Goal: Communication & Community: Answer question/provide support

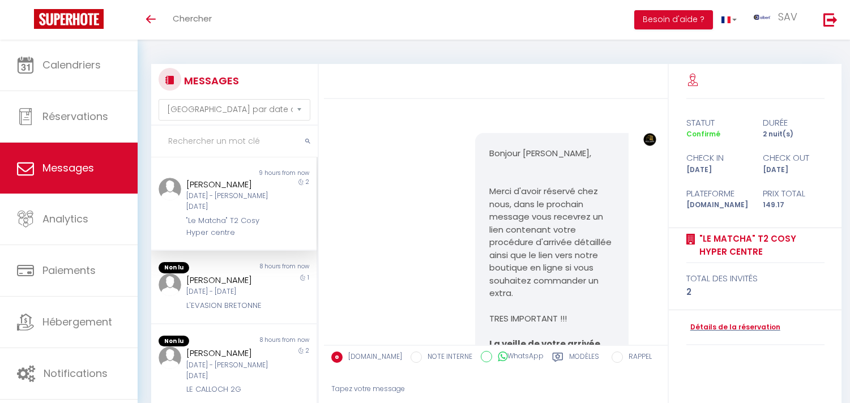
select select "message"
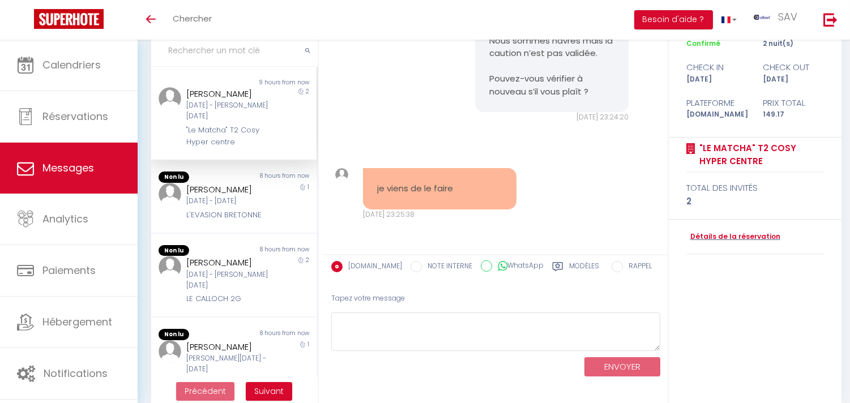
scroll to position [91, 0]
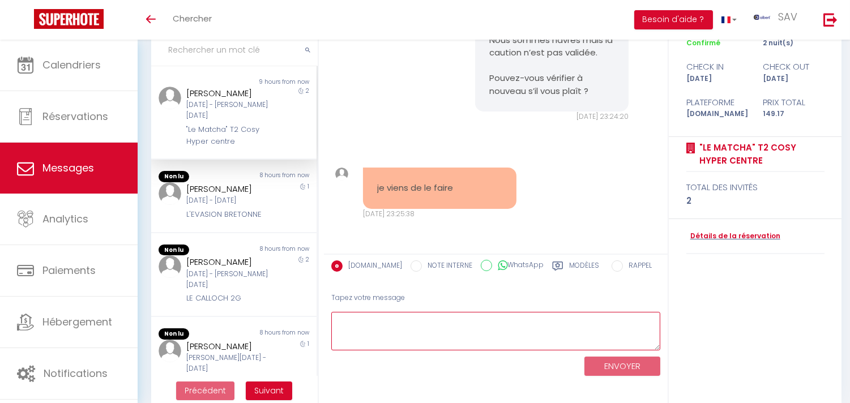
click at [552, 327] on textarea at bounding box center [495, 331] width 329 height 39
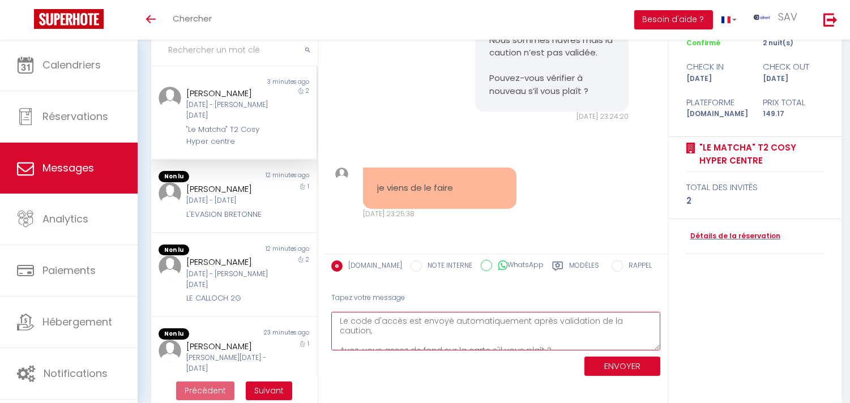
type textarea "Le code d'accès est envoyé automatiquement après validation de la caution, Avez…"
click at [612, 361] on button "ENVOYER" at bounding box center [623, 367] width 76 height 20
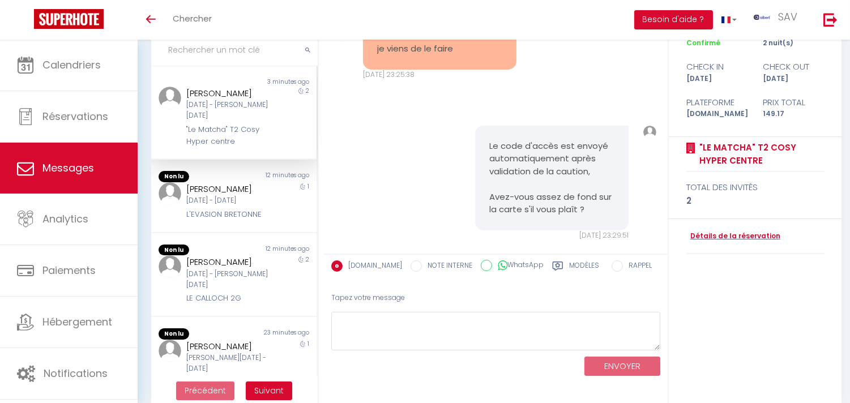
scroll to position [2470, 0]
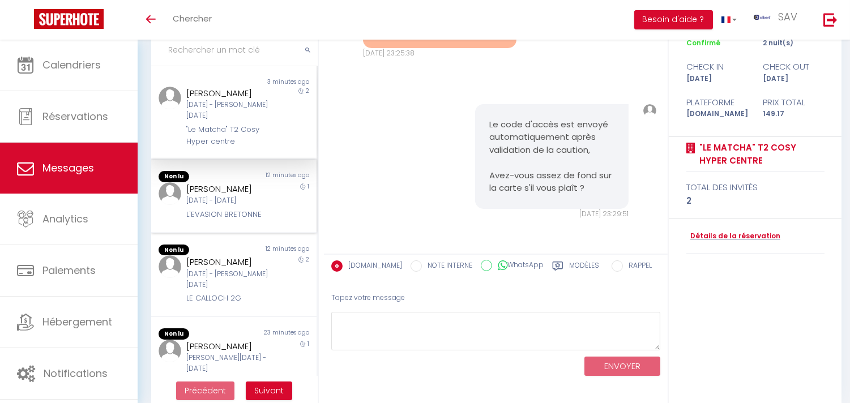
click at [248, 220] on div "L'EVASION BRETONNE" at bounding box center [227, 214] width 82 height 11
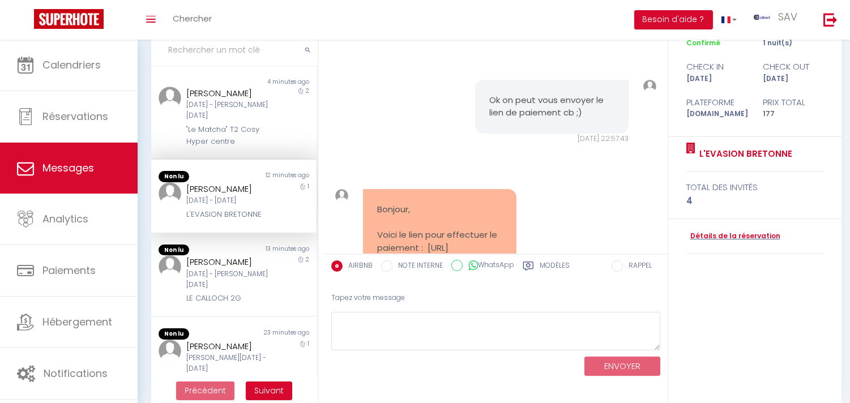
scroll to position [4691, 0]
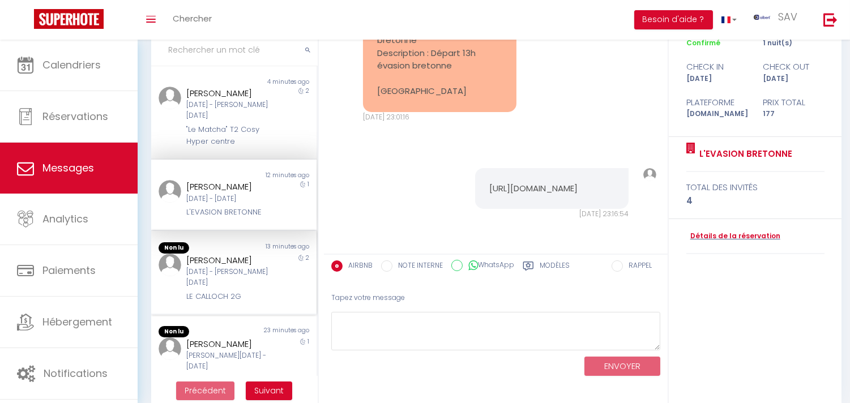
click at [259, 265] on div "Juliette Bessette" at bounding box center [227, 261] width 82 height 14
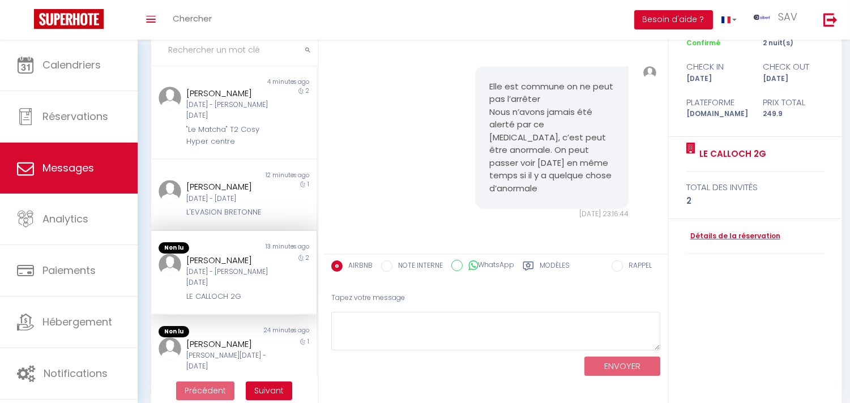
scroll to position [3900, 0]
click at [257, 336] on div "24 minutes ago" at bounding box center [275, 330] width 83 height 11
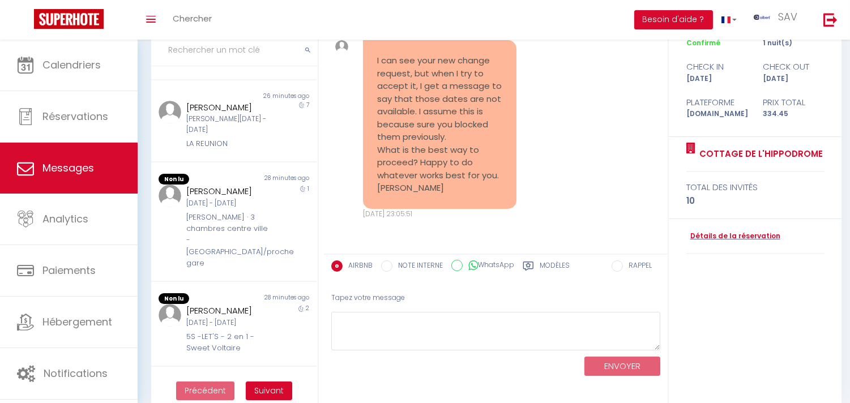
scroll to position [457, 0]
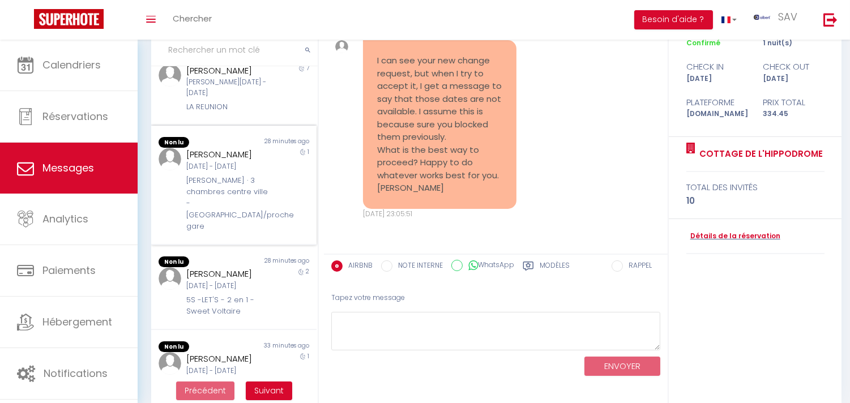
click at [281, 217] on div "1" at bounding box center [295, 190] width 41 height 85
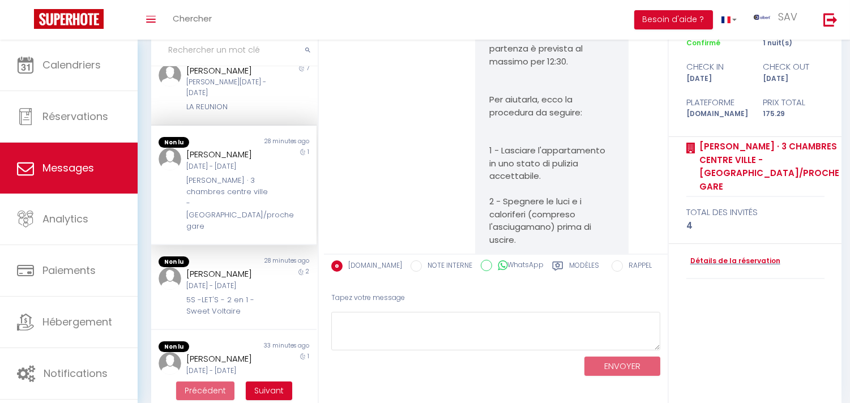
scroll to position [4779, 0]
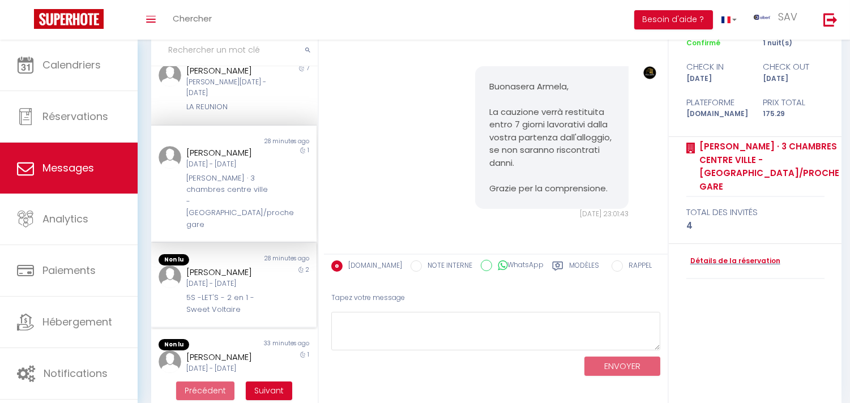
click at [248, 289] on div "Ven 10 Oct - Dim 12 Oct" at bounding box center [227, 284] width 82 height 11
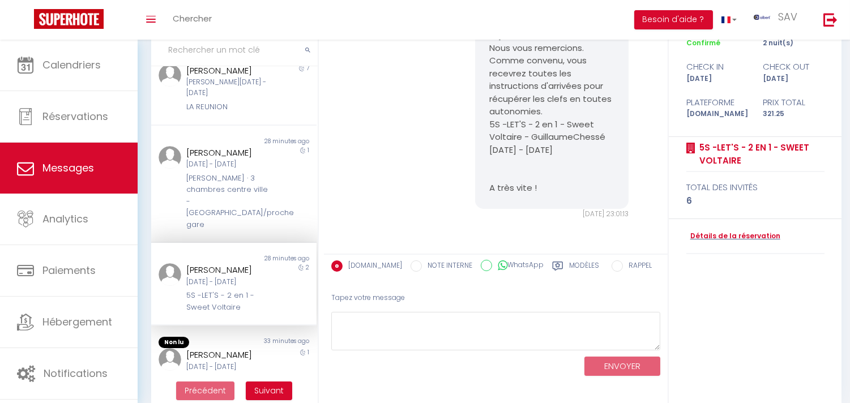
scroll to position [625, 0]
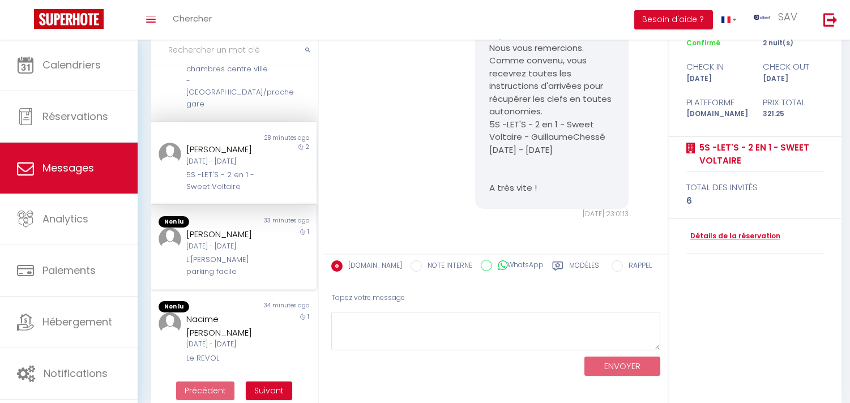
click at [289, 242] on div "1" at bounding box center [295, 253] width 41 height 50
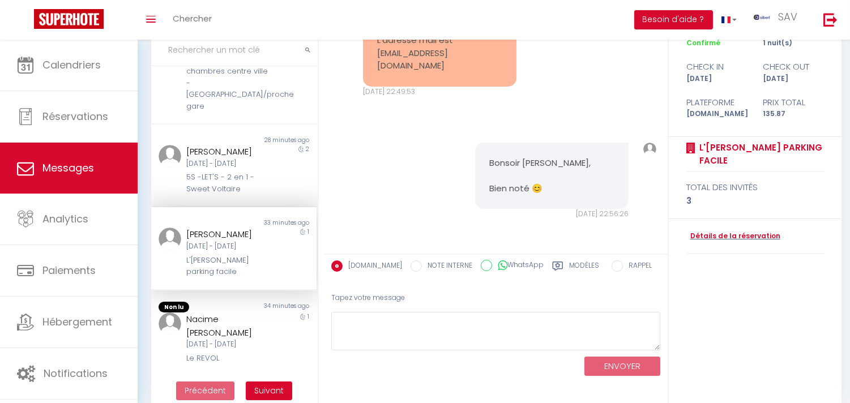
scroll to position [624, 0]
click at [275, 313] on div "1" at bounding box center [295, 339] width 41 height 52
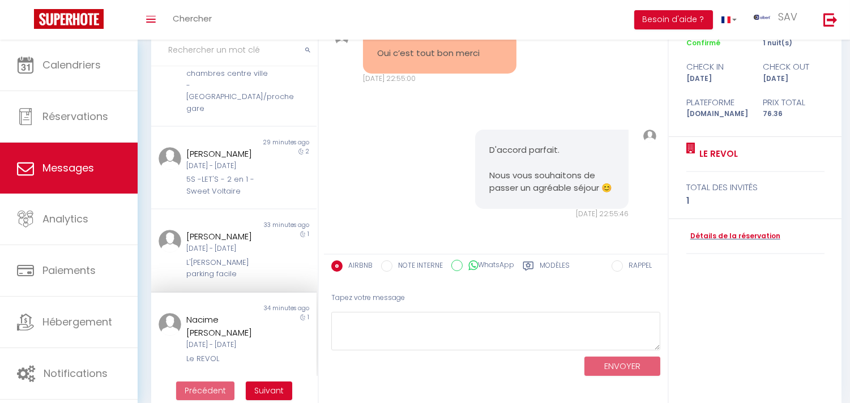
scroll to position [621, 0]
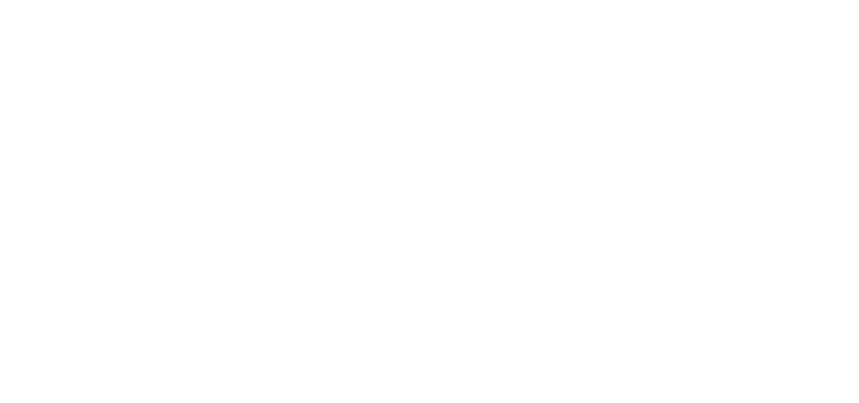
select select "message"
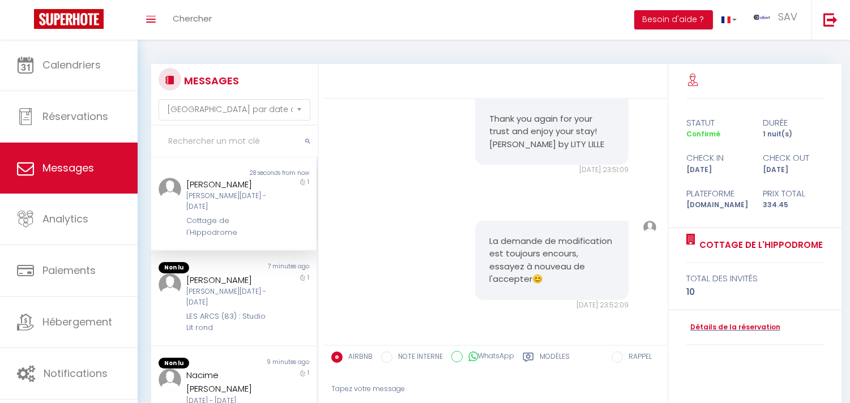
scroll to position [6008, 0]
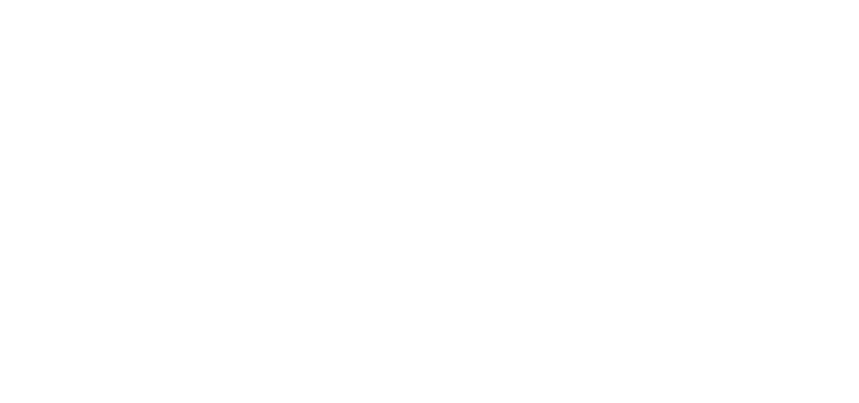
select select "message"
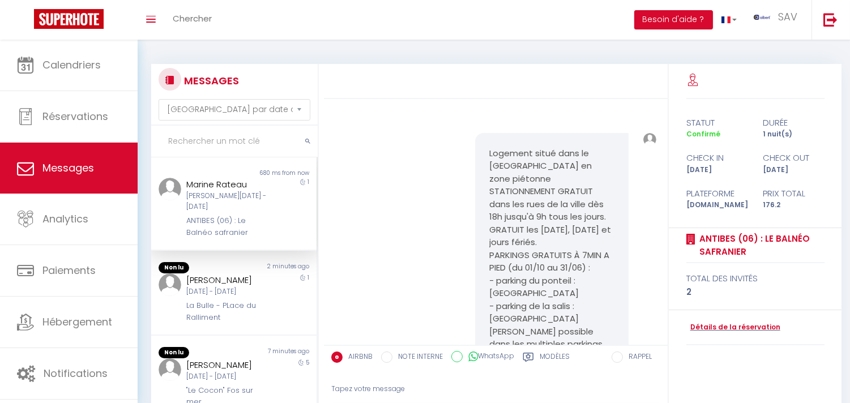
scroll to position [954, 0]
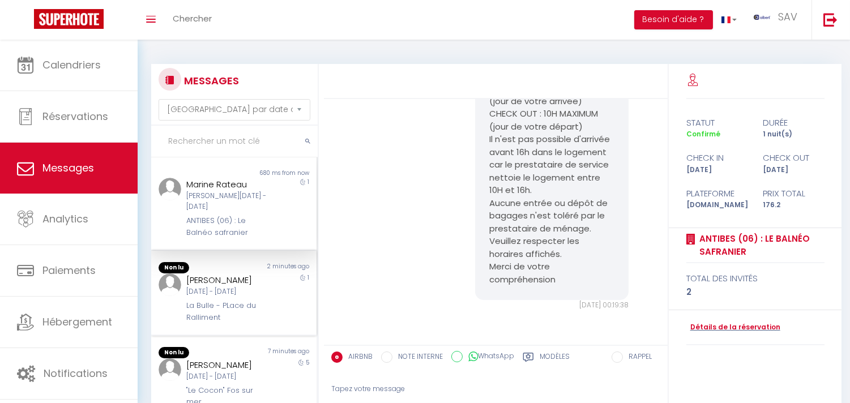
click at [261, 266] on div "2 minutes ago" at bounding box center [275, 267] width 83 height 11
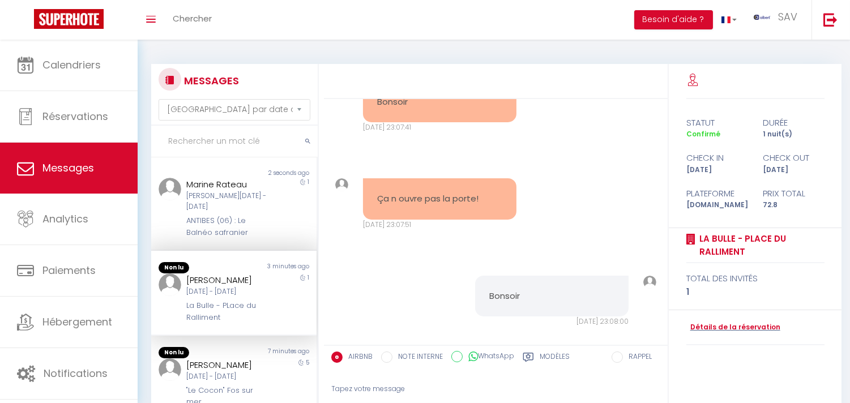
scroll to position [7161, 0]
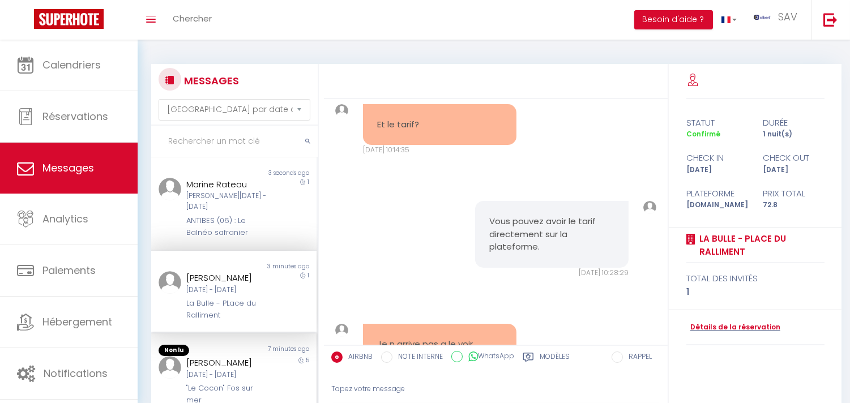
click at [212, 356] on div "Non lu" at bounding box center [192, 350] width 83 height 11
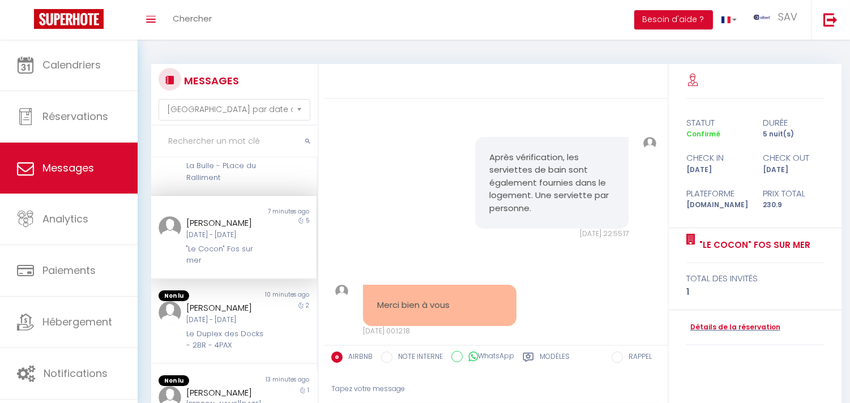
scroll to position [148, 0]
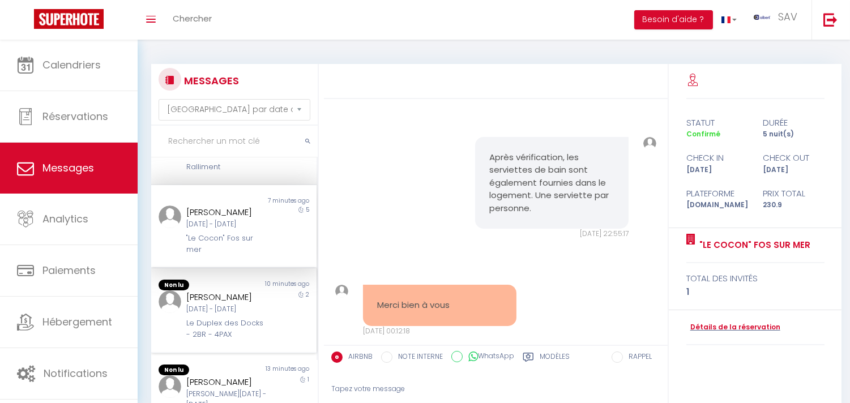
click at [276, 329] on div "2" at bounding box center [295, 316] width 41 height 50
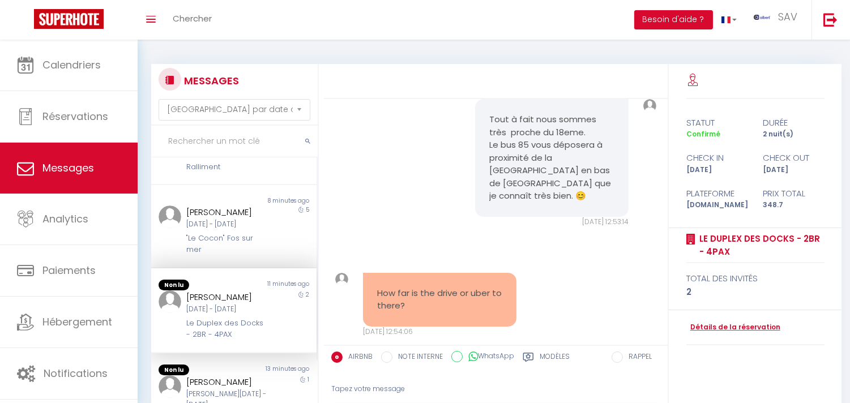
scroll to position [16068, 0]
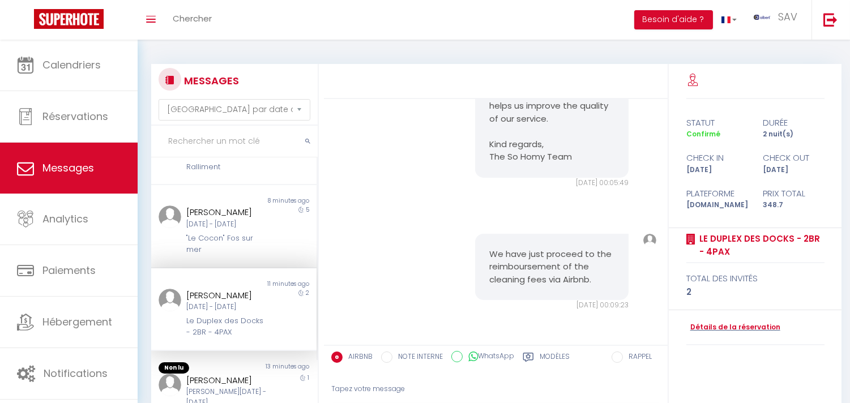
click at [314, 268] on div "MESSAGES Trier par date de réservation Trier par date de message Non lu 24 seco…" at bounding box center [494, 280] width 700 height 433
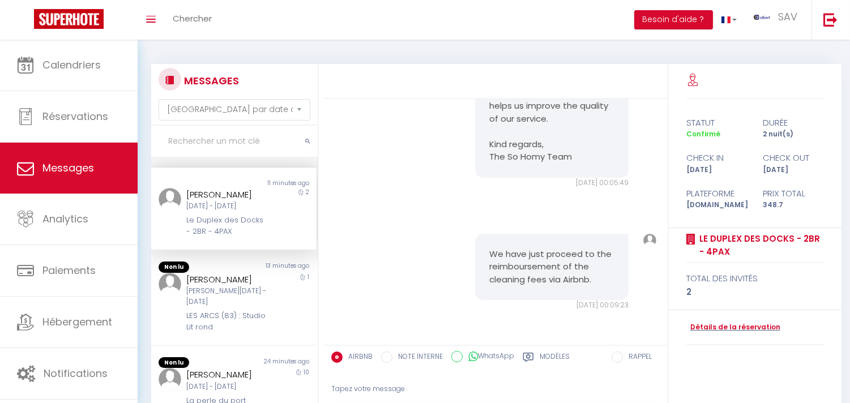
scroll to position [265, 0]
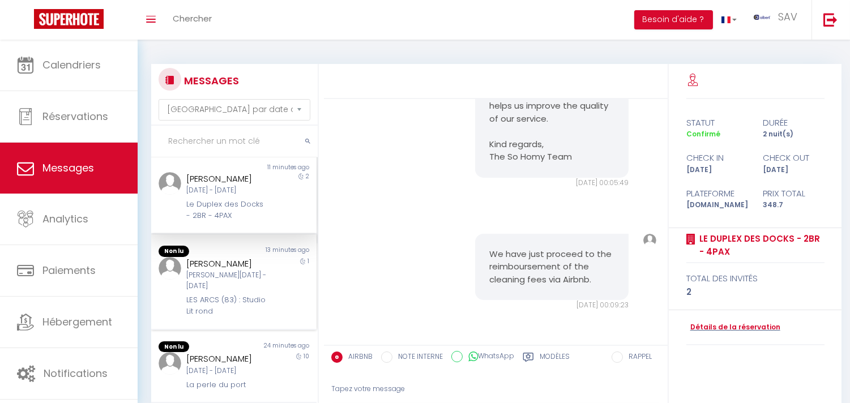
click at [275, 304] on div "1" at bounding box center [295, 287] width 41 height 61
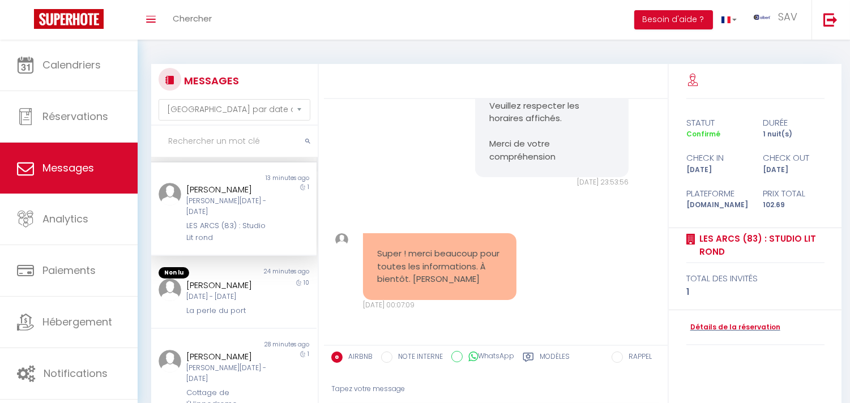
scroll to position [353, 0]
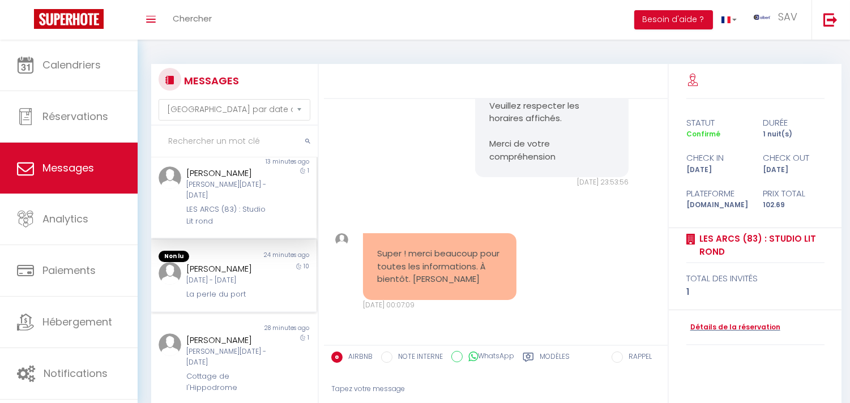
click at [275, 301] on div "10" at bounding box center [295, 281] width 41 height 39
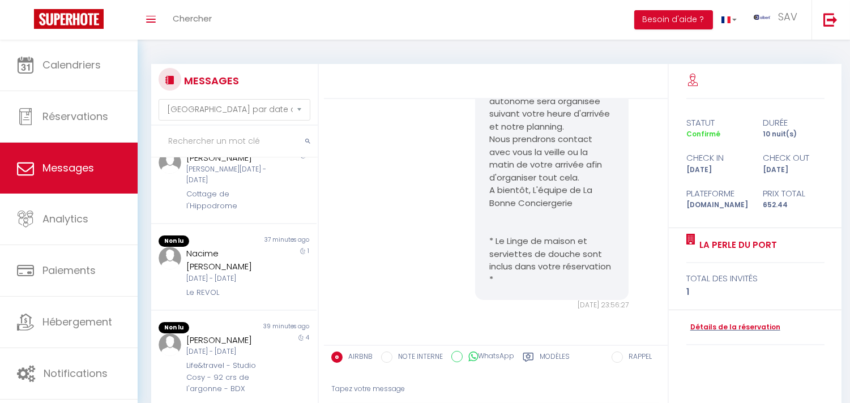
scroll to position [564, 0]
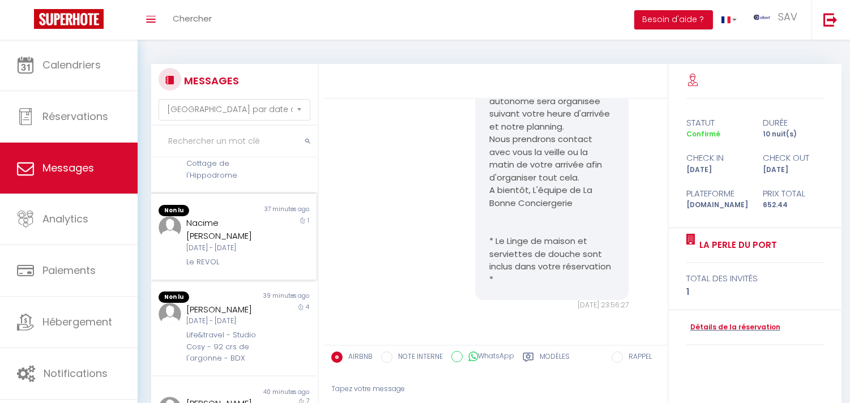
click at [279, 216] on div "37 minutes ago" at bounding box center [275, 210] width 83 height 11
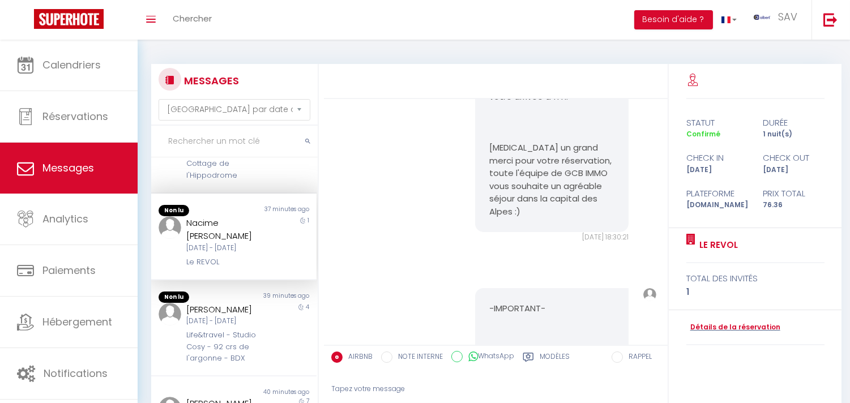
scroll to position [2241, 0]
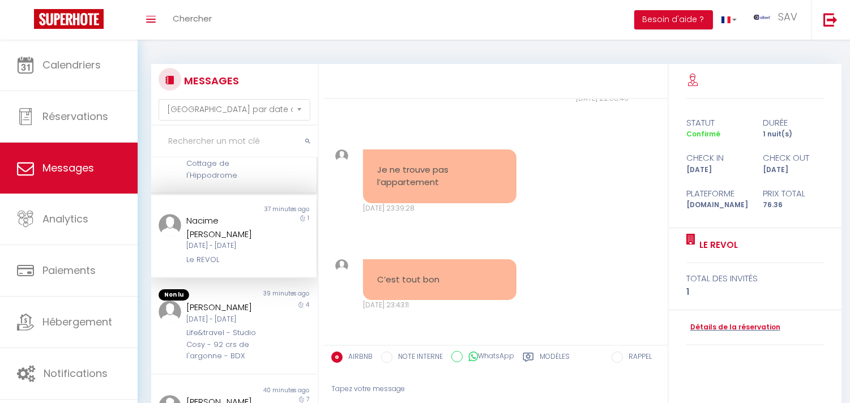
click at [276, 181] on div "1" at bounding box center [295, 151] width 41 height 61
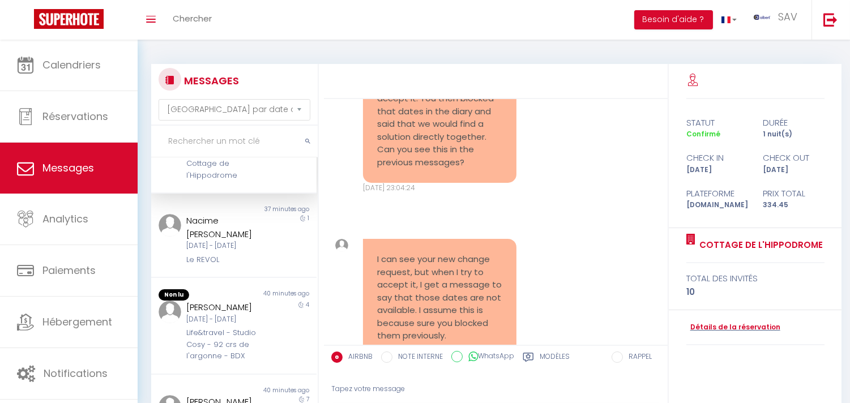
scroll to position [6008, 0]
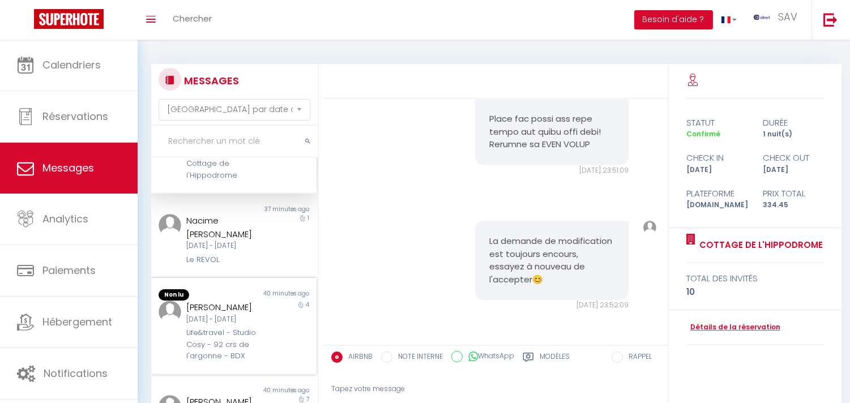
click at [265, 357] on div "Catherine Booth Dim 05 Oct - Jeu 09 Oct Life&travel - Studio Cosy - 92 crs de l…" at bounding box center [227, 332] width 96 height 62
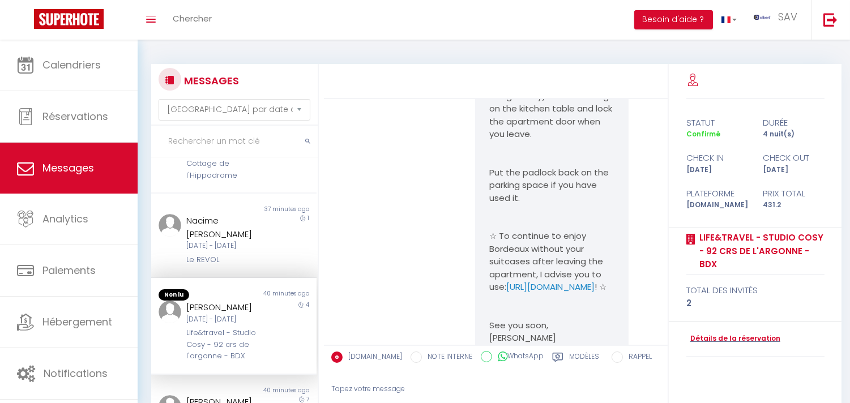
scroll to position [6380, 0]
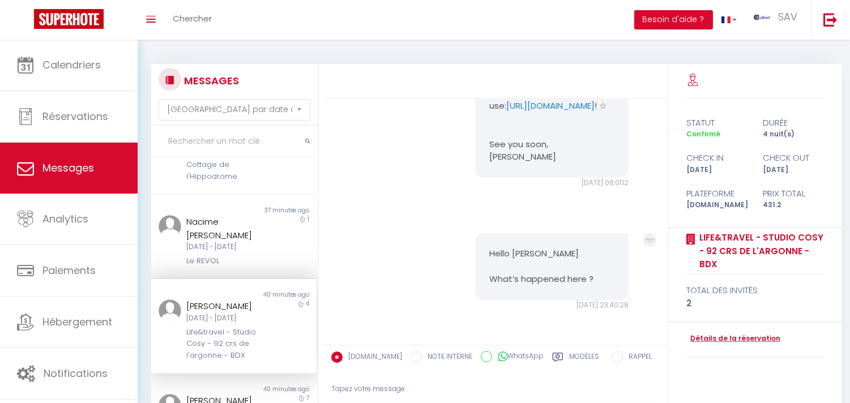
click at [451, 284] on div "Hello Catherine What’s happened here ? Jeu 09 Oct. 2025 - 23:40:28 Note Sms Hel…" at bounding box center [496, 272] width 336 height 122
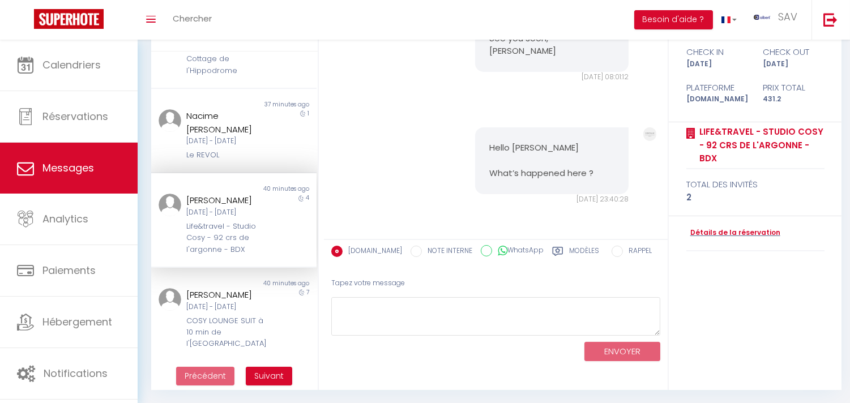
scroll to position [622, 0]
click at [263, 315] on div "Faramarz Gorgani Ven 10 Oct - Ven 17 Oct COSY LOUNGE SUIT à 10 min de l'aéropor…" at bounding box center [227, 319] width 96 height 62
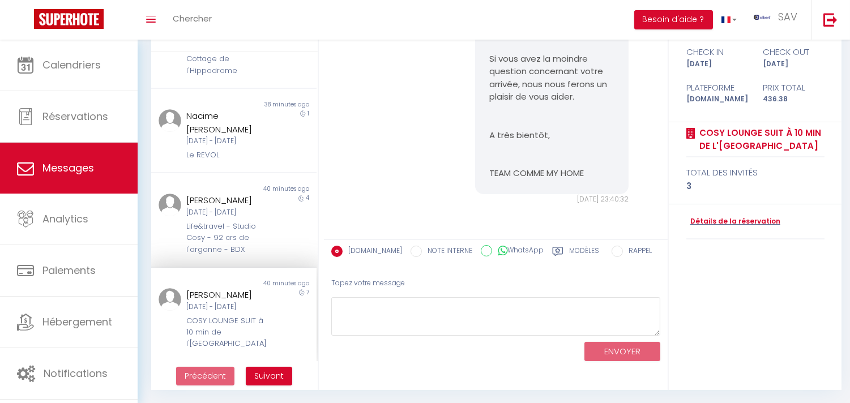
scroll to position [582, 0]
click at [261, 370] on span "Suivant" at bounding box center [268, 375] width 29 height 11
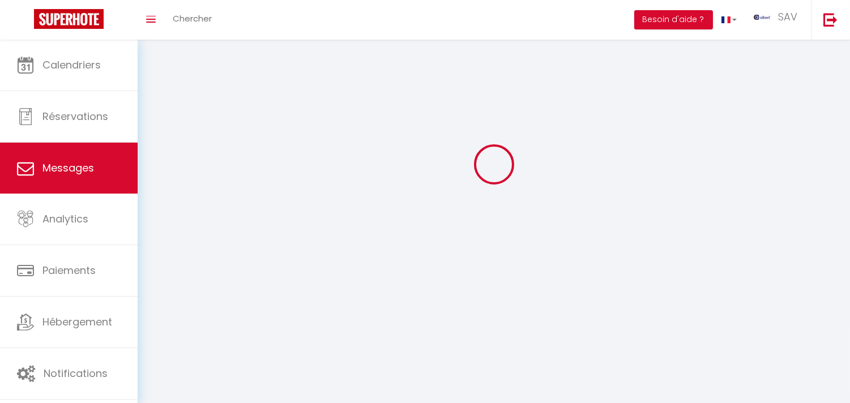
scroll to position [40, 0]
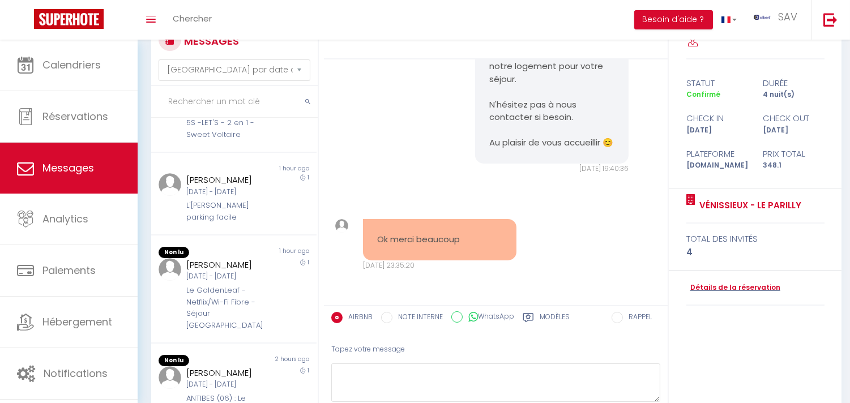
scroll to position [616, 0]
click at [245, 302] on div "Le GoldenLeaf - Netflix/Wi-Fi Fibre -Séjour Lozère" at bounding box center [227, 308] width 82 height 46
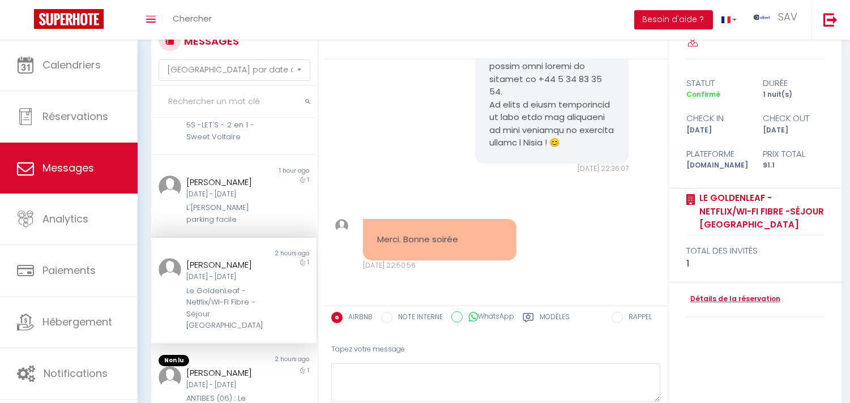
scroll to position [614, 0]
click at [257, 366] on div "Argir Patoshi" at bounding box center [227, 373] width 82 height 14
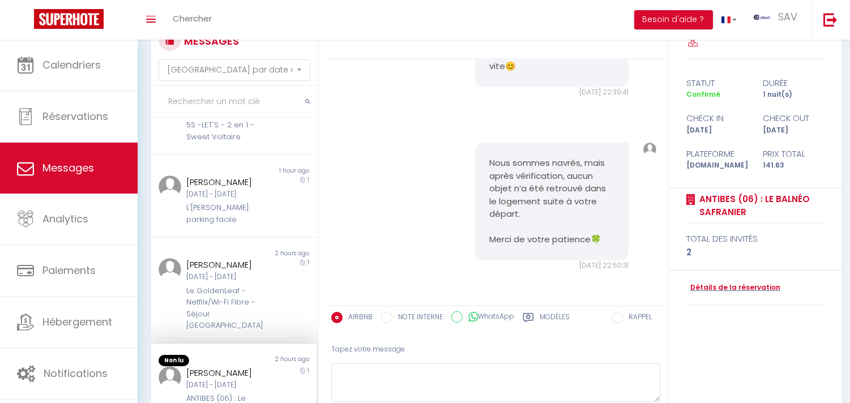
scroll to position [612, 0]
click at [278, 177] on div "1" at bounding box center [295, 202] width 41 height 50
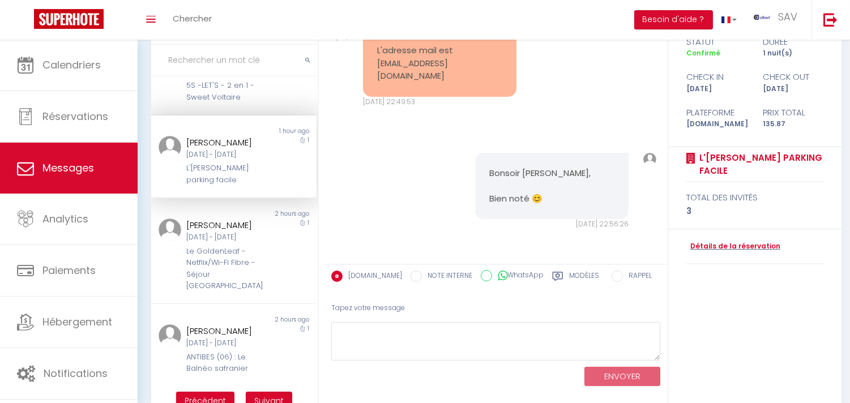
scroll to position [106, 0]
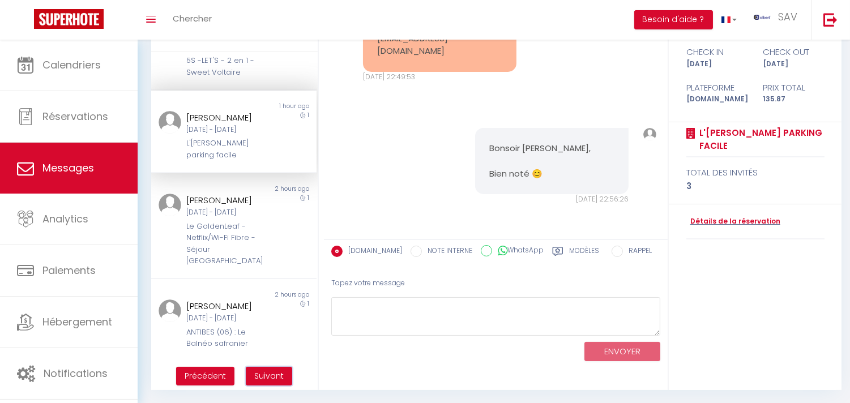
click at [265, 374] on span "Suivant" at bounding box center [268, 375] width 29 height 11
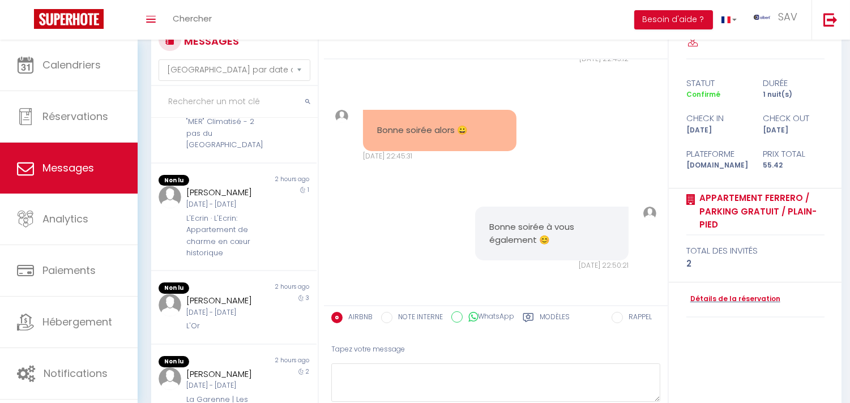
scroll to position [610, 0]
click at [265, 335] on div "Sabrina Linda DEBBACHE Ven 10 Oct - Lun 13 Oct L'Or" at bounding box center [227, 315] width 96 height 39
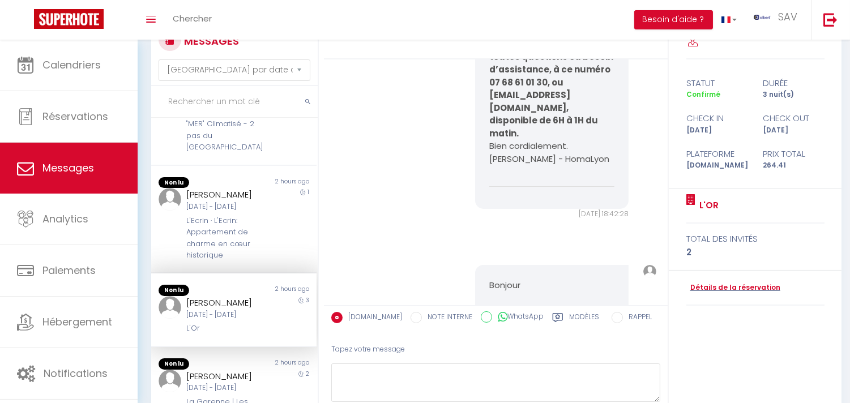
scroll to position [3303, 0]
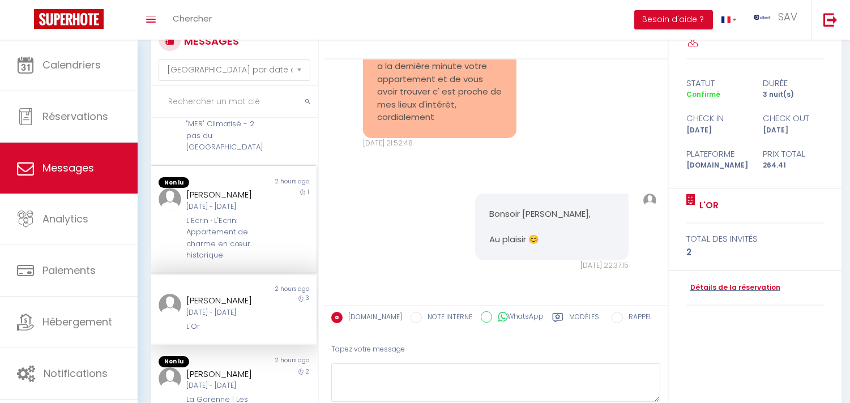
click at [275, 261] on div "1" at bounding box center [295, 224] width 41 height 73
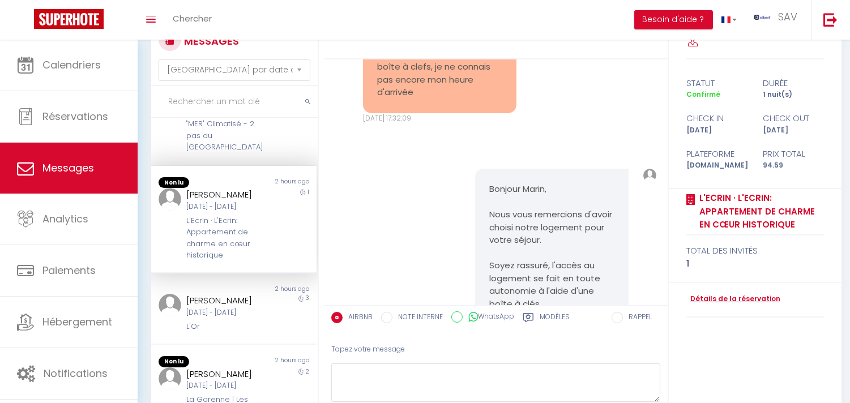
scroll to position [4205, 0]
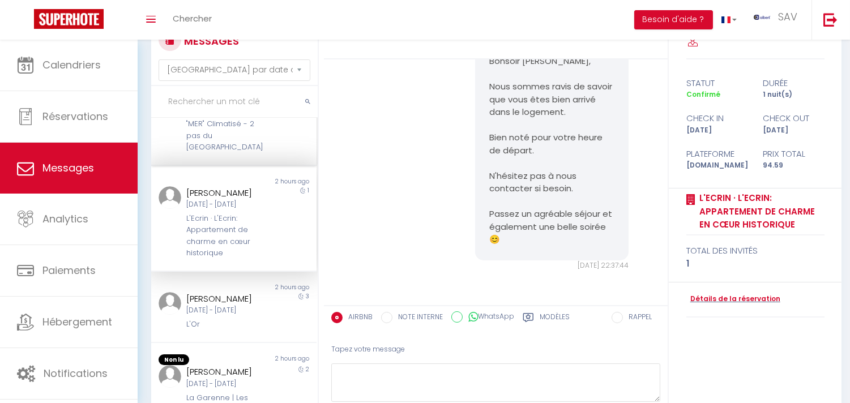
click at [275, 153] on div "3" at bounding box center [295, 123] width 41 height 62
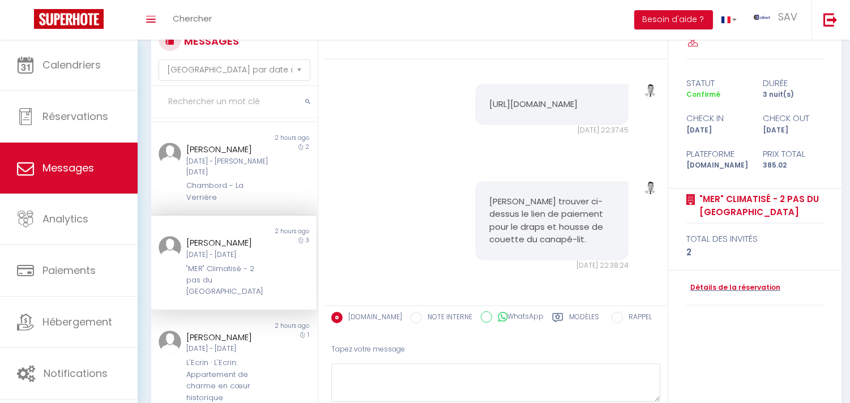
scroll to position [421, 0]
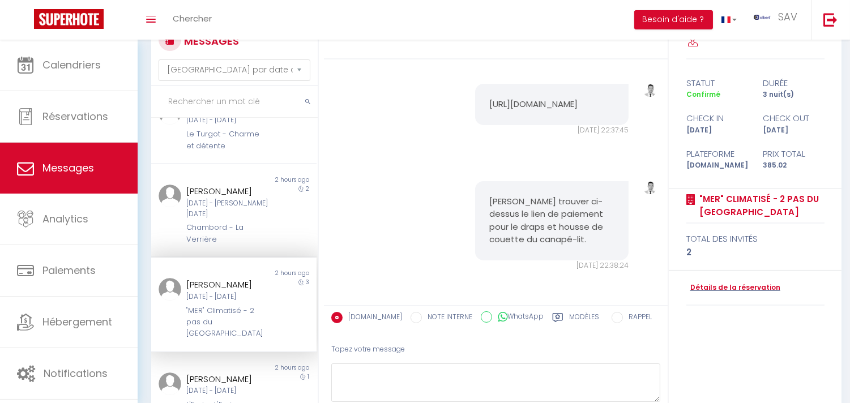
drag, startPoint x: 326, startPoint y: 263, endPoint x: 318, endPoint y: 263, distance: 8.5
click at [318, 263] on div "MESSAGES Trier par date de réservation Trier par date de message Non lu 2 hours…" at bounding box center [494, 240] width 700 height 433
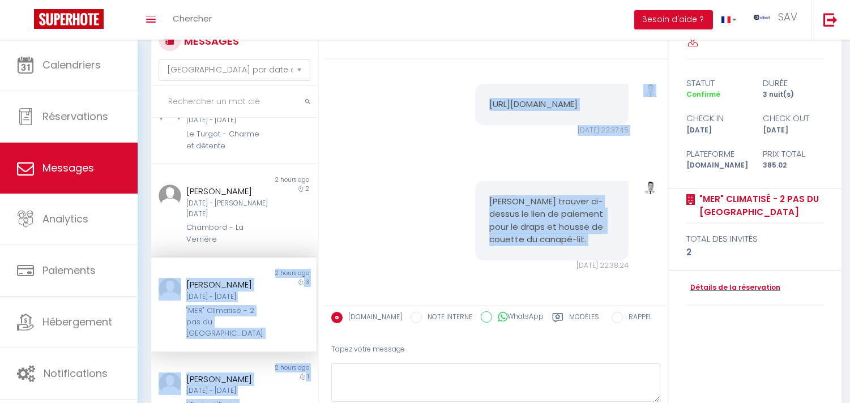
scroll to position [298, 0]
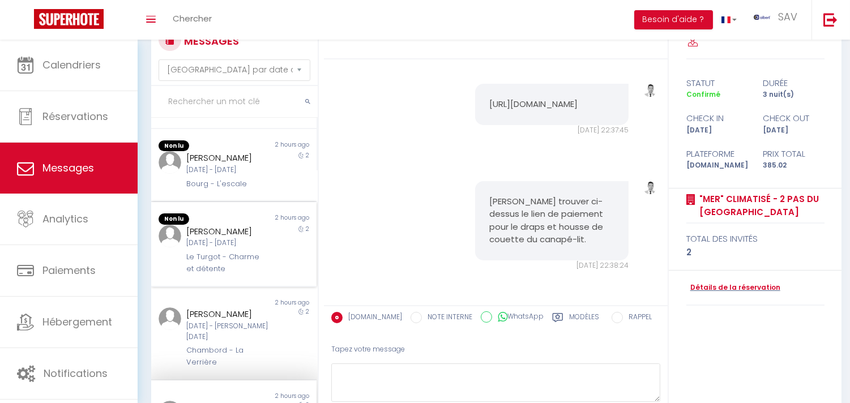
click at [250, 238] on div "Elodie Havez" at bounding box center [227, 232] width 82 height 14
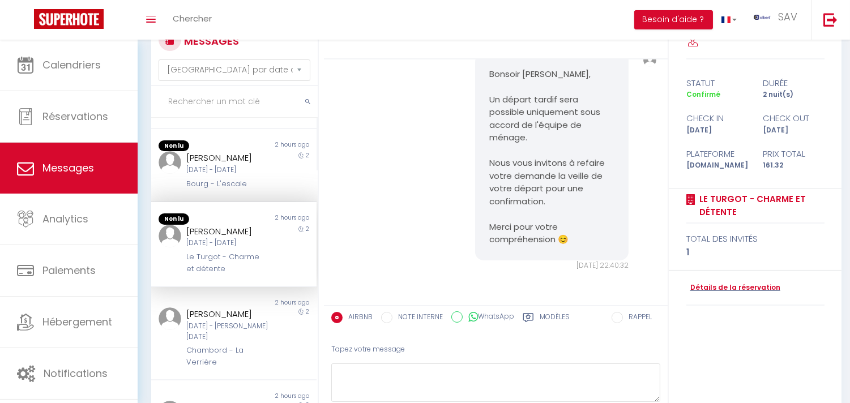
scroll to position [2853, 0]
click at [248, 203] on div "Non lu 2 hours ago Saverio Branca Ven 10 Oct - Dim 12 Oct Bourg - L'escale 2" at bounding box center [233, 166] width 165 height 74
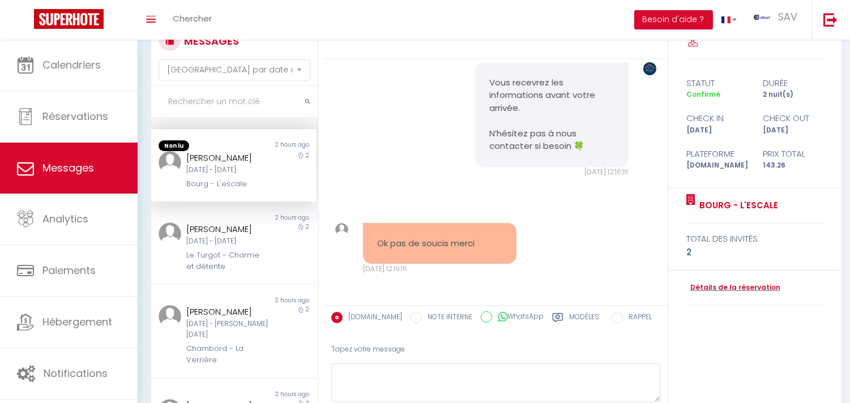
scroll to position [4992, 0]
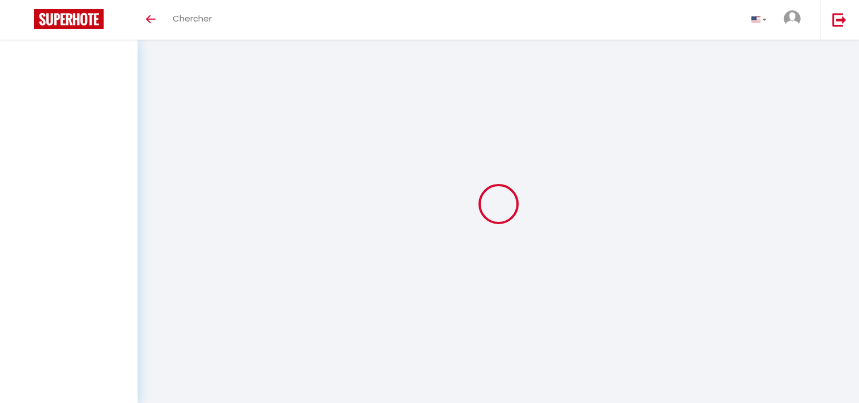
select select "message"
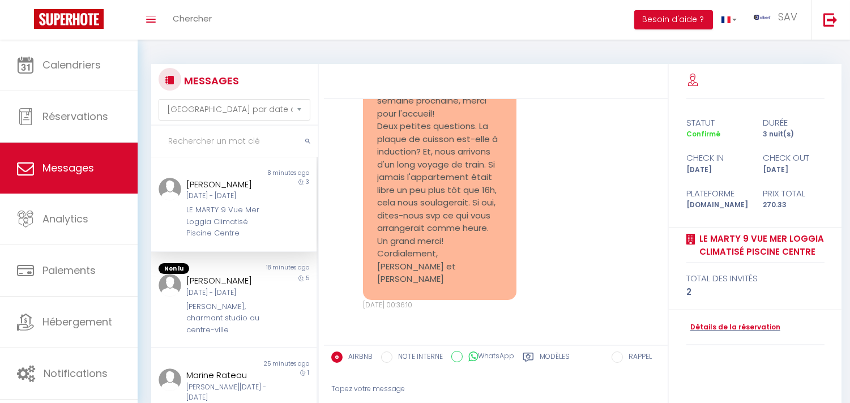
scroll to position [1130, 0]
click at [588, 159] on div "Bonjour Alexandra, Nous avons bien hâte d'être de passage à Sète la semaine pro…" at bounding box center [496, 170] width 336 height 326
click at [275, 293] on div "5" at bounding box center [295, 305] width 41 height 62
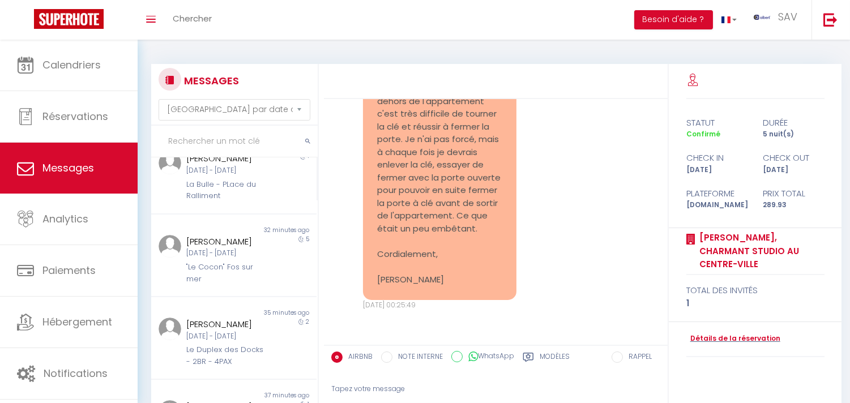
scroll to position [310, 0]
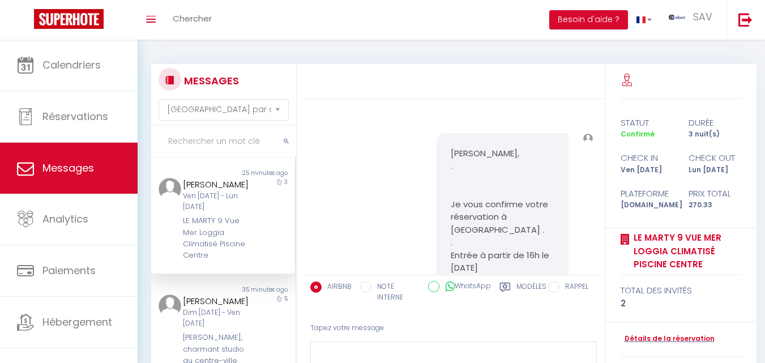
select select "message"
